Goal: Information Seeking & Learning: Learn about a topic

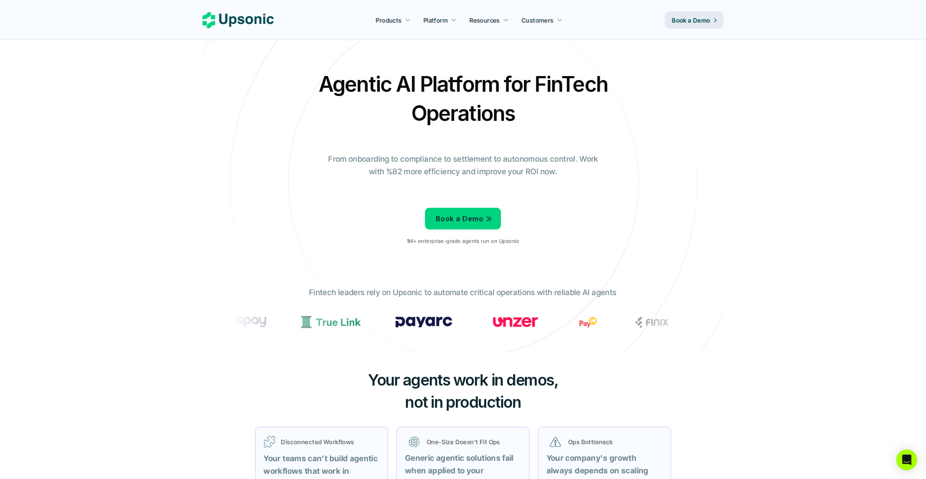
click at [321, 89] on h2 "Agentic AI Platform for FinTech Operations" at bounding box center [463, 98] width 304 height 58
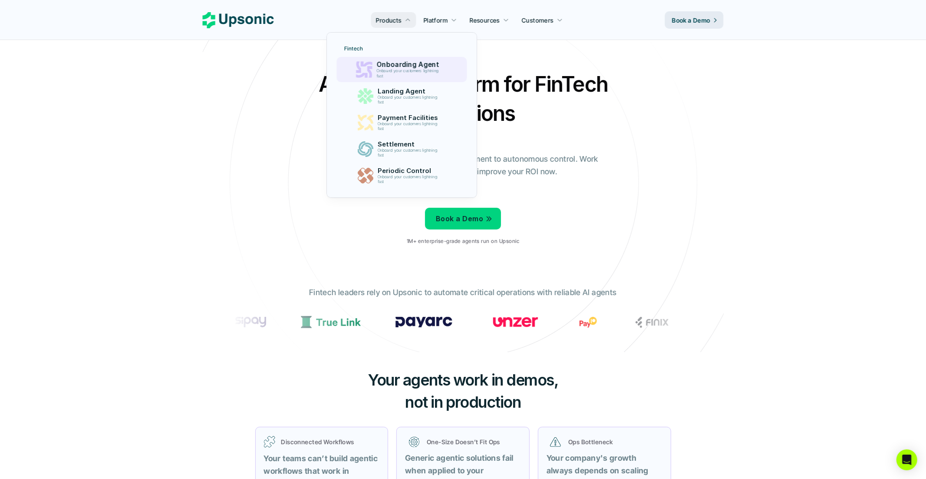
click at [401, 68] on p "Onboarding Agent" at bounding box center [410, 65] width 67 height 8
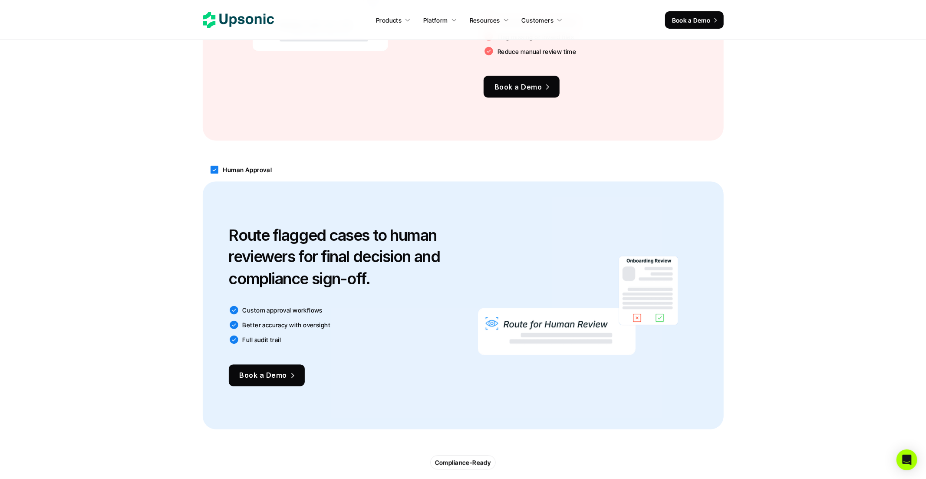
scroll to position [1146, 0]
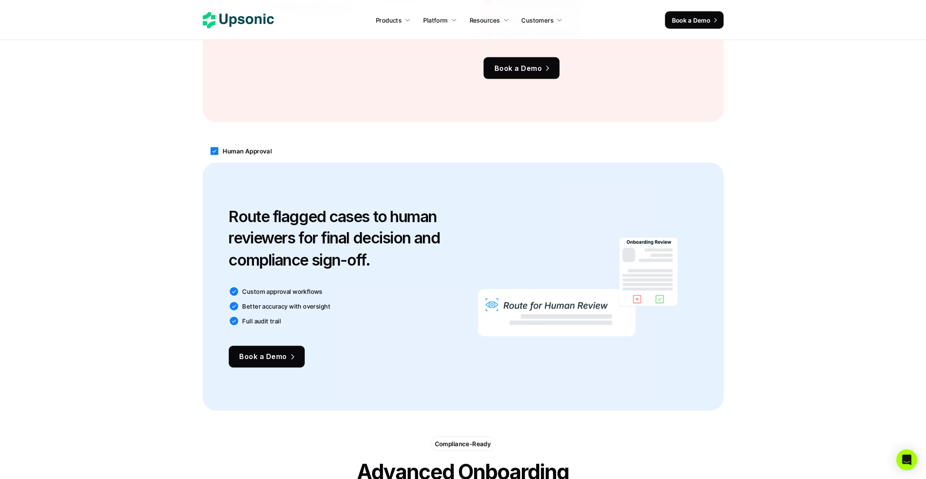
click at [216, 147] on icon at bounding box center [215, 151] width 8 height 8
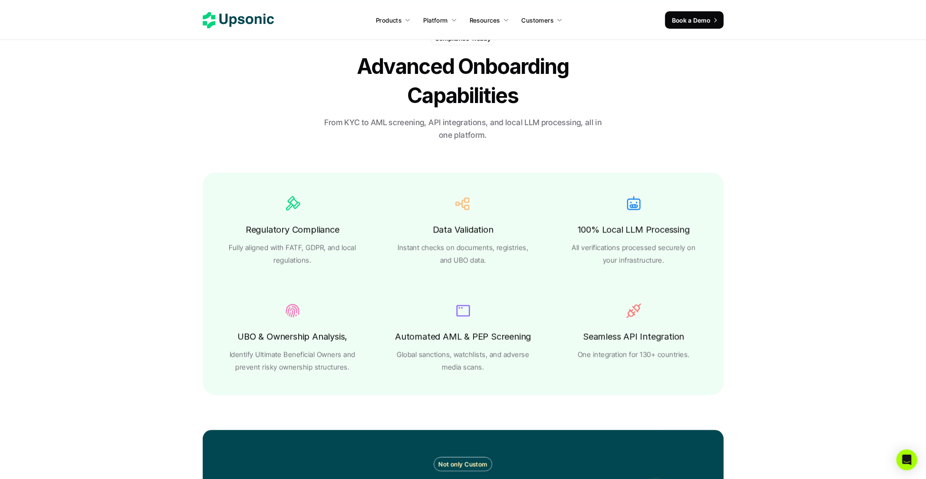
scroll to position [1558, 0]
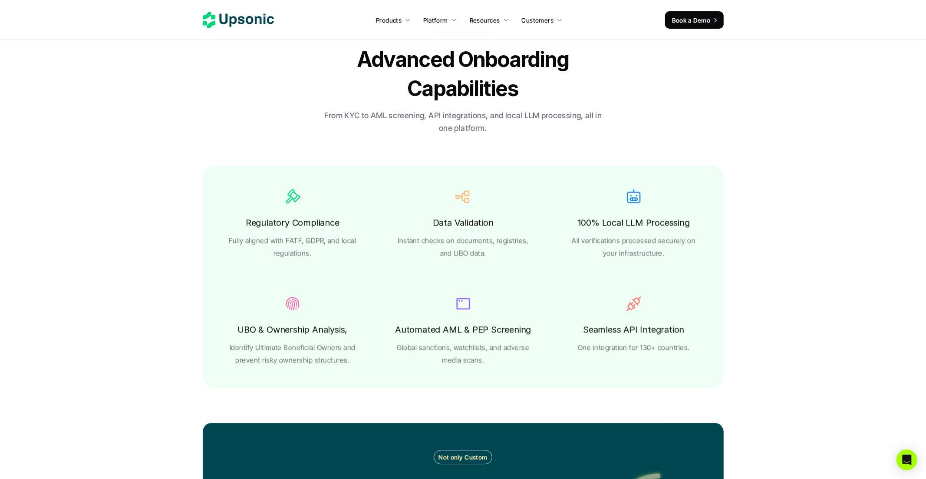
click at [666, 350] on p "One integration for 130+ countries." at bounding box center [634, 347] width 112 height 13
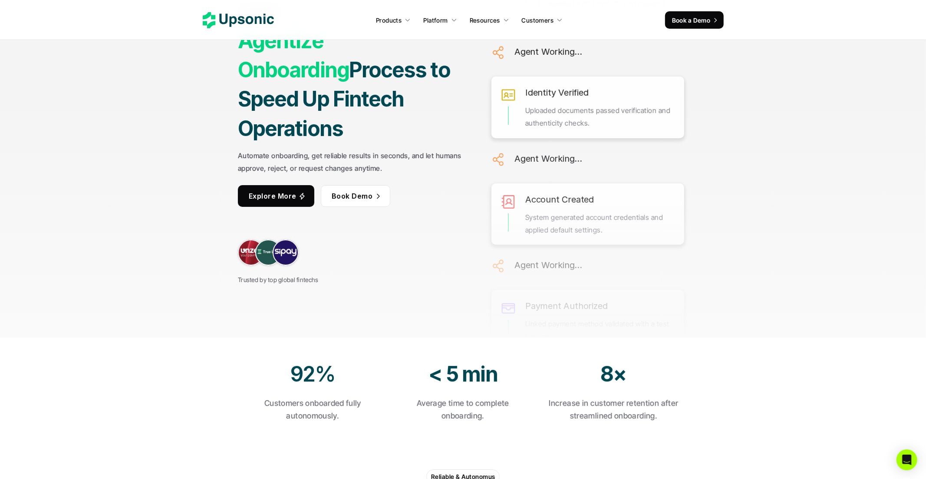
scroll to position [0, 0]
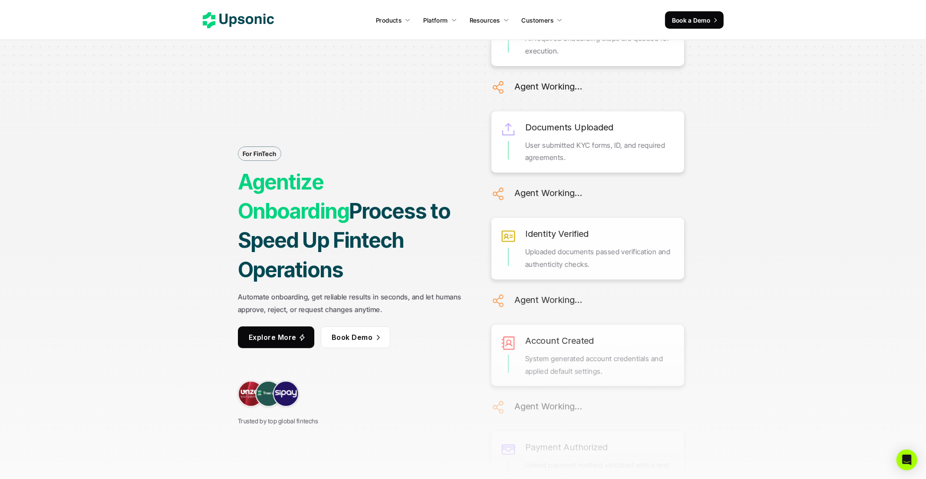
click at [427, 217] on strong "Process to Speed Up Fintech Operations" at bounding box center [346, 240] width 216 height 84
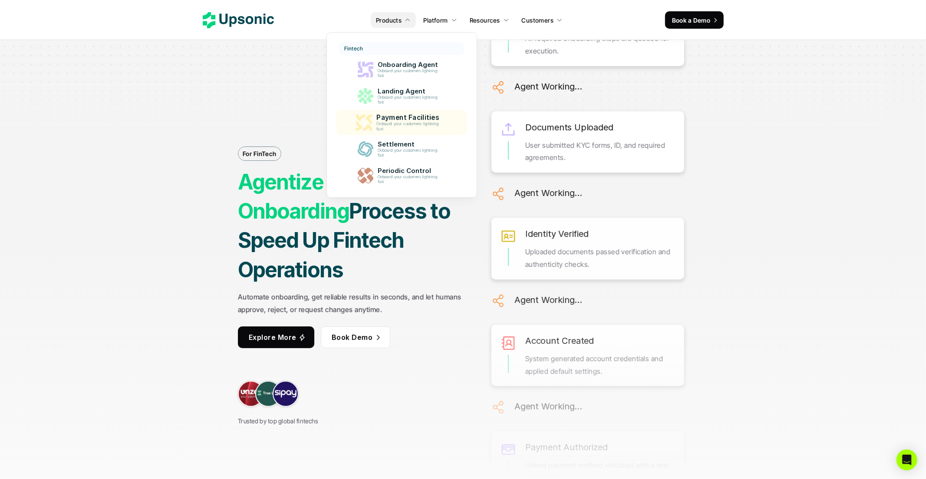
click at [397, 128] on p "Onboard your customers lightning fast" at bounding box center [410, 127] width 66 height 10
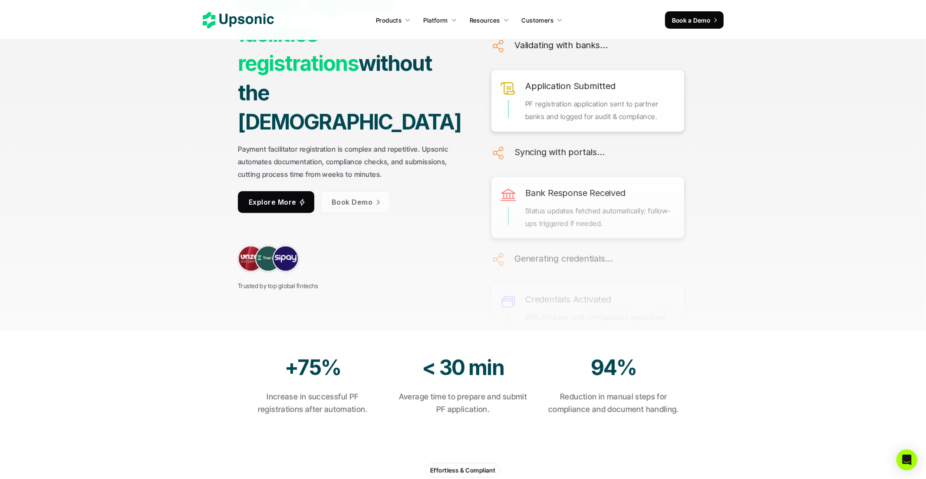
scroll to position [149, 0]
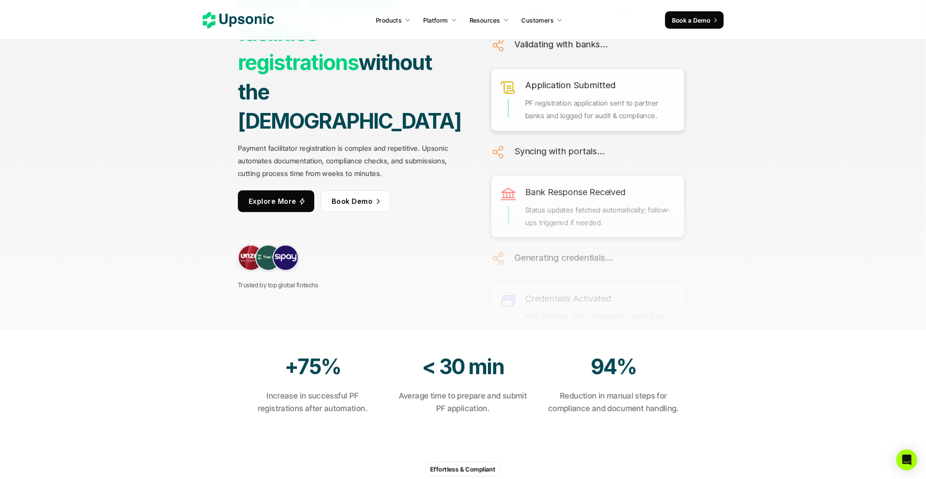
click at [357, 218] on div "For FinTech Finally, payment facilities registrations without the hassle Paymen…" at bounding box center [352, 90] width 228 height 399
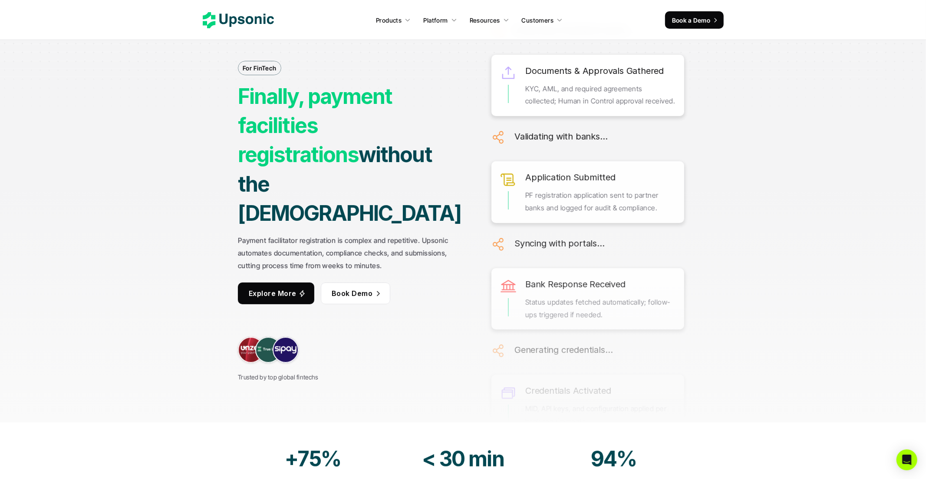
scroll to position [0, 0]
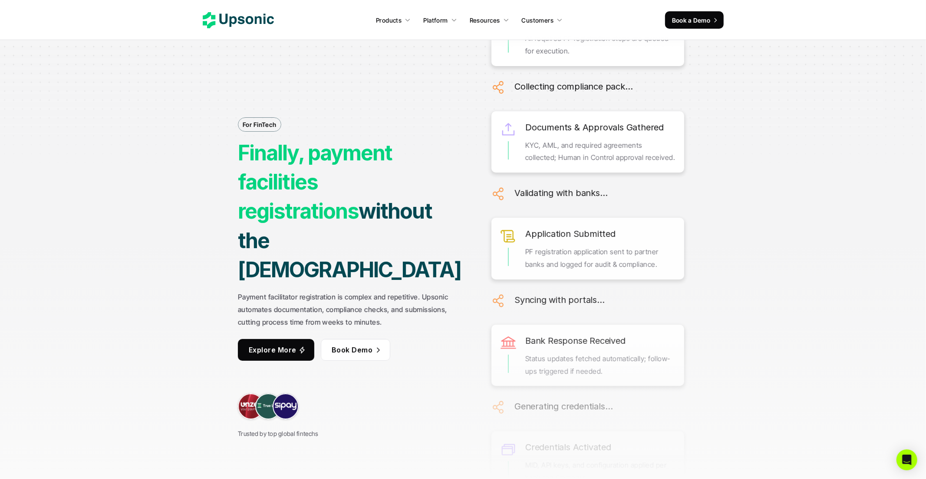
click at [358, 180] on strong "Finally, payment facilities registrations" at bounding box center [317, 182] width 158 height 84
click at [212, 108] on div "For FinTech Finally, payment facilities registrations without the hassle Paymen…" at bounding box center [463, 239] width 651 height 479
